Goal: Information Seeking & Learning: Learn about a topic

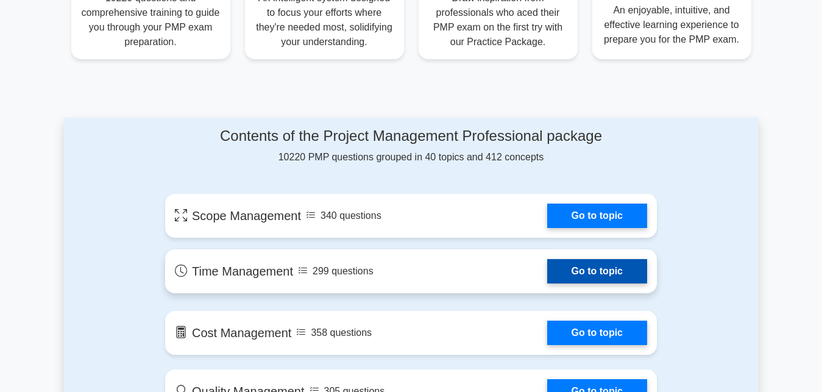
scroll to position [559, 0]
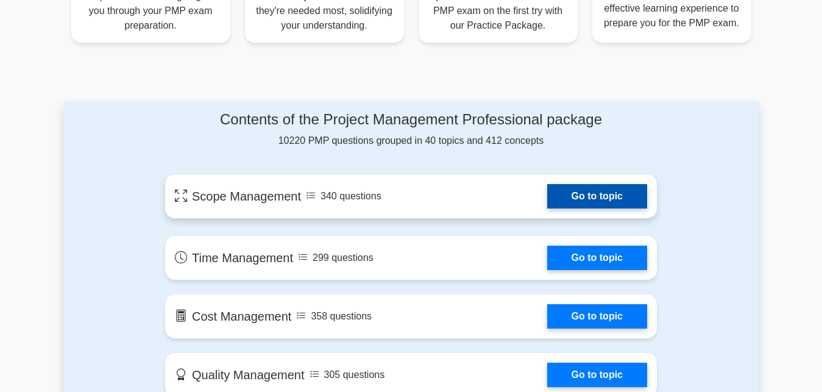
click at [625, 197] on link "Go to topic" at bounding box center [597, 196] width 100 height 24
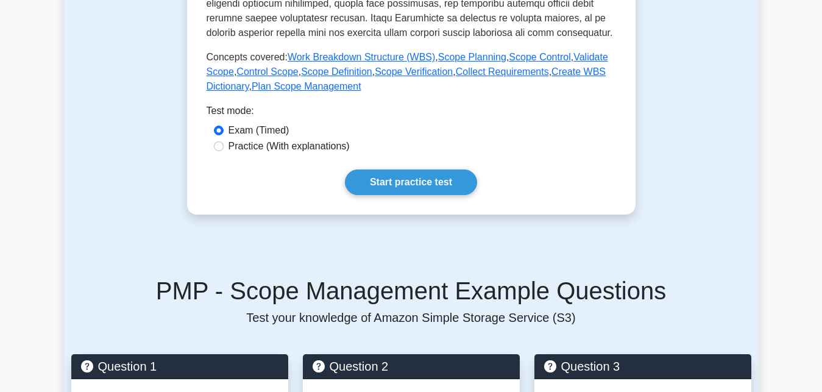
scroll to position [559, 0]
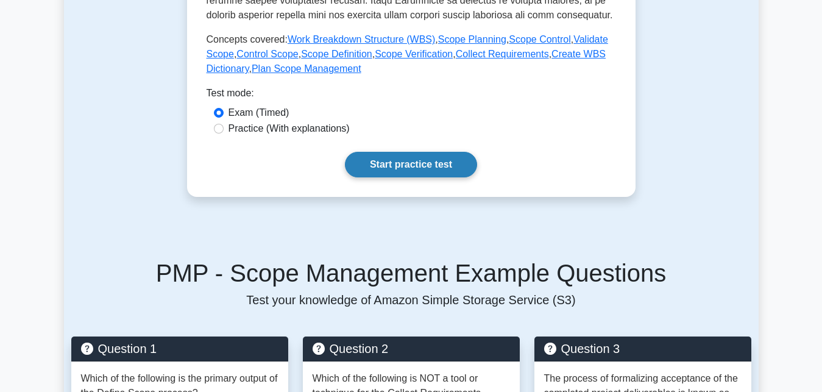
click at [413, 163] on link "Start practice test" at bounding box center [411, 165] width 132 height 26
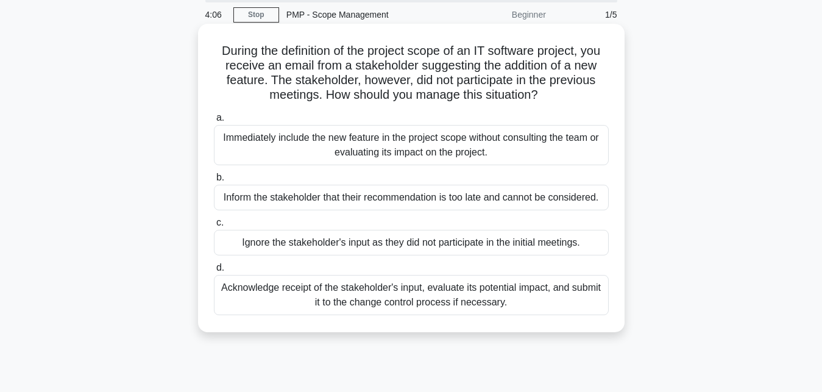
scroll to position [62, 0]
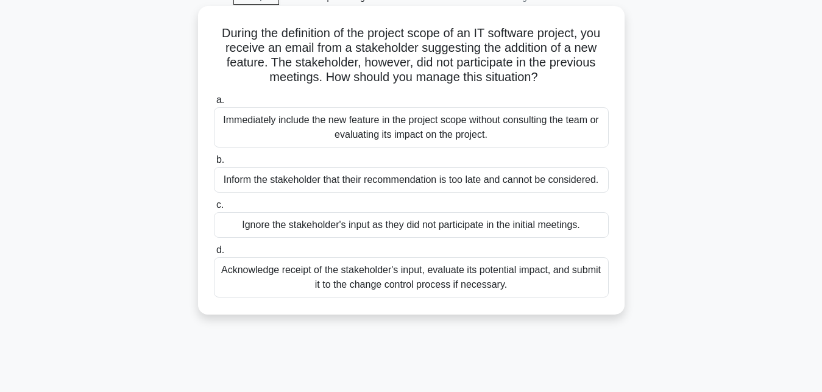
click at [440, 276] on div "Acknowledge receipt of the stakeholder's input, evaluate its potential impact, …" at bounding box center [411, 277] width 395 height 40
click at [214, 254] on input "d. Acknowledge receipt of the stakeholder's input, evaluate its potential impac…" at bounding box center [214, 250] width 0 height 8
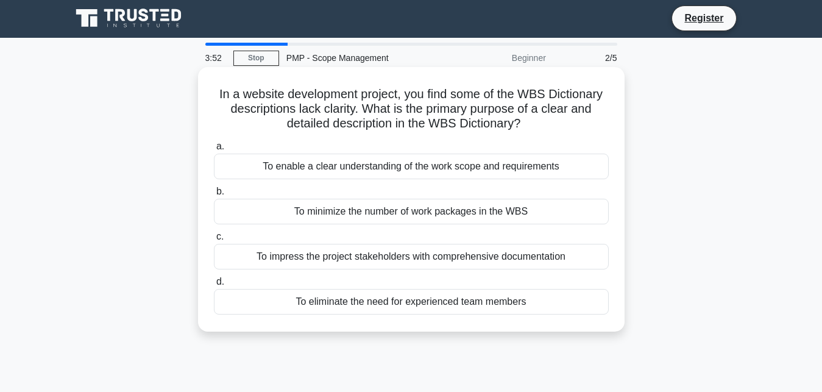
scroll to position [0, 0]
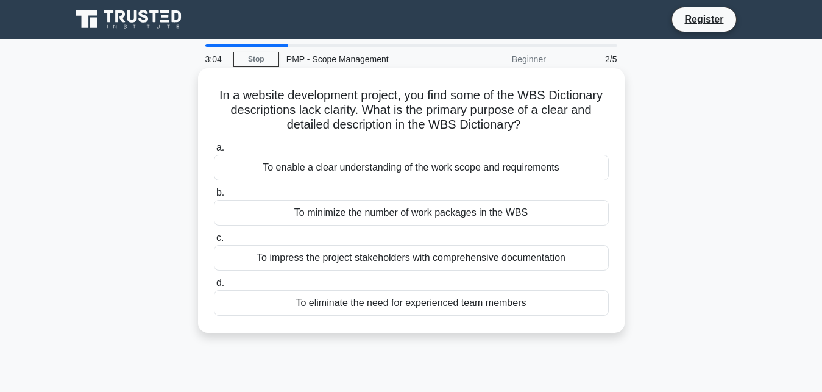
click at [557, 169] on div "To enable a clear understanding of the work scope and requirements" at bounding box center [411, 168] width 395 height 26
click at [214, 152] on input "a. To enable a clear understanding of the work scope and requirements" at bounding box center [214, 148] width 0 height 8
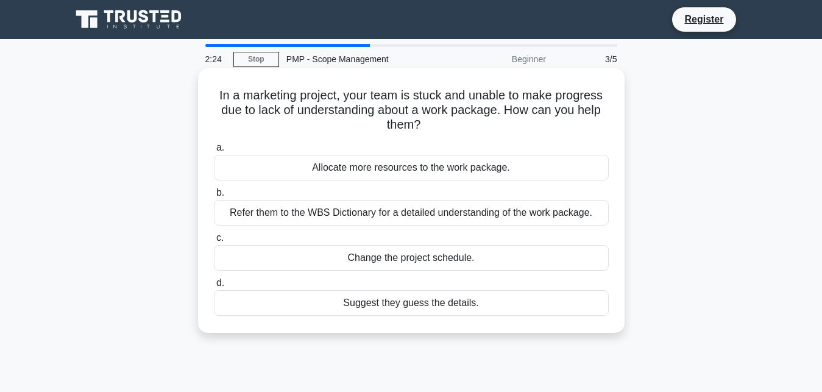
click at [509, 169] on div "Allocate more resources to the work package." at bounding box center [411, 168] width 395 height 26
click at [214, 152] on input "a. Allocate more resources to the work package." at bounding box center [214, 148] width 0 height 8
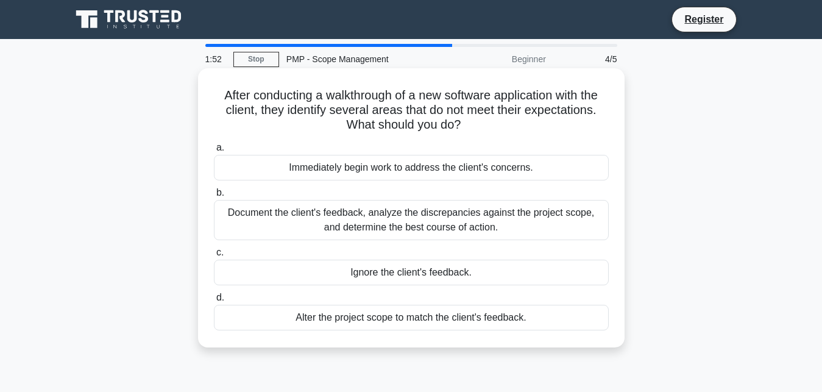
click at [469, 219] on div "Document the client's feedback, analyze the discrepancies against the project s…" at bounding box center [411, 220] width 395 height 40
click at [214, 197] on input "b. Document the client's feedback, analyze the discrepancies against the projec…" at bounding box center [214, 193] width 0 height 8
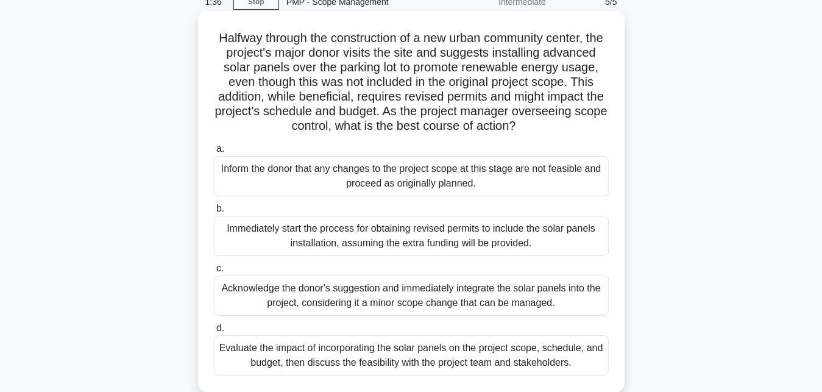
scroll to position [124, 0]
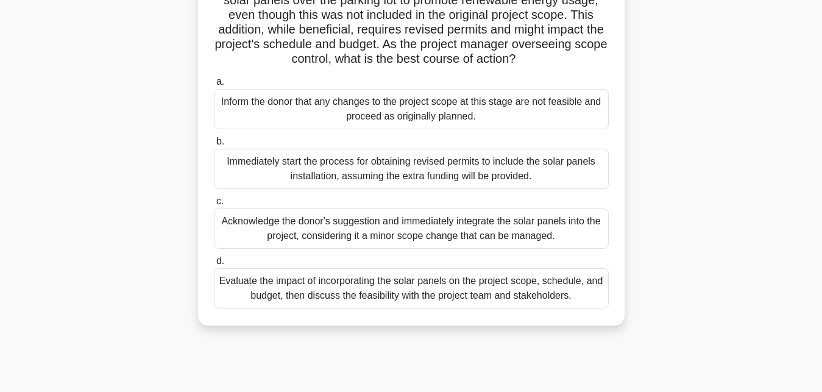
click at [482, 228] on div "Acknowledge the donor's suggestion and immediately integrate the solar panels i…" at bounding box center [411, 228] width 395 height 40
click at [214, 205] on input "c. Acknowledge the donor's suggestion and immediately integrate the solar panel…" at bounding box center [214, 201] width 0 height 8
radio input "true"
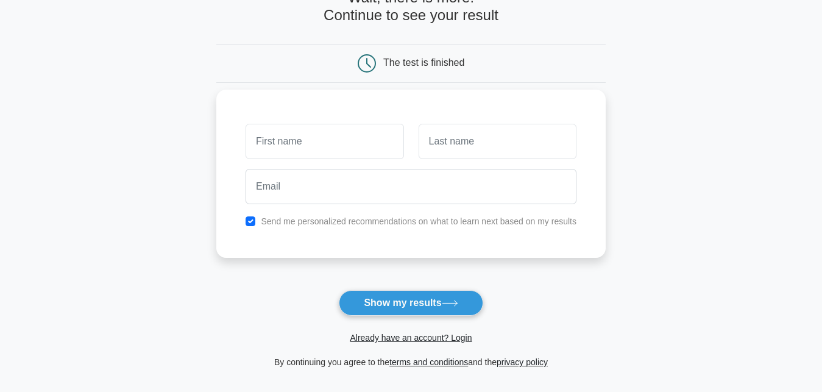
scroll to position [186, 0]
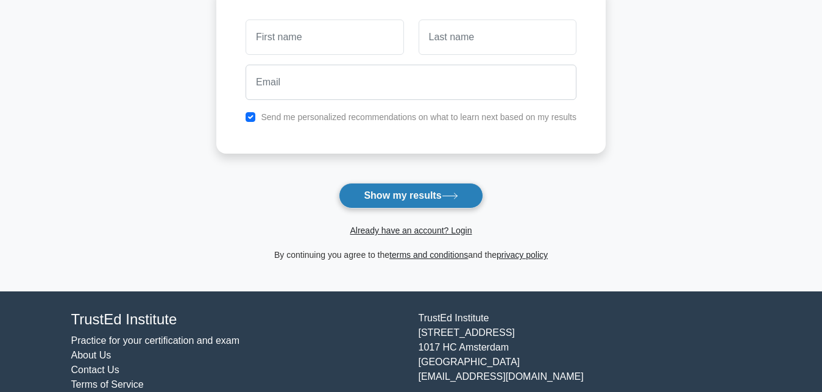
click at [441, 194] on button "Show my results" at bounding box center [411, 196] width 144 height 26
